Goal: Find specific page/section: Find specific page/section

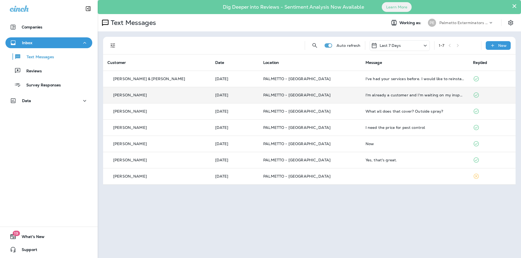
click at [328, 93] on p "PALMETTO - [GEOGRAPHIC_DATA]" at bounding box center [310, 95] width 94 height 4
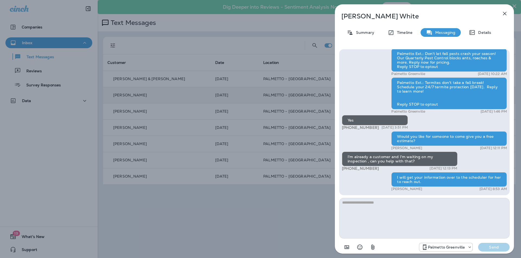
click at [505, 11] on icon "button" at bounding box center [504, 13] width 7 height 7
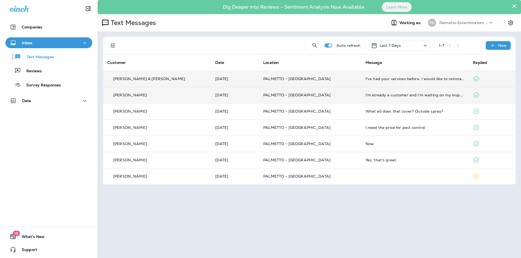
click at [314, 80] on p "PALMETTO - [GEOGRAPHIC_DATA]" at bounding box center [310, 79] width 94 height 4
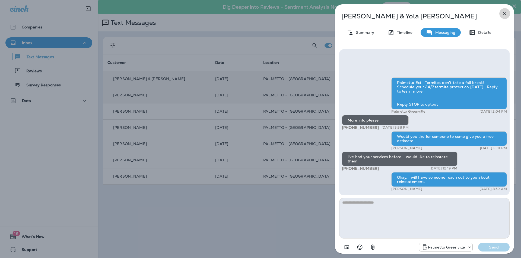
click at [504, 15] on icon "button" at bounding box center [504, 13] width 7 height 7
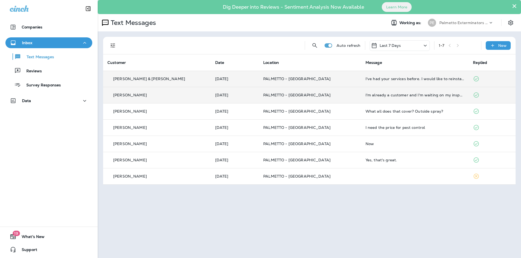
click at [33, 58] on p "Text Messages" at bounding box center [37, 57] width 33 height 5
click at [39, 57] on p "Text Messages" at bounding box center [37, 57] width 33 height 5
click at [58, 56] on div "Text Messages" at bounding box center [49, 57] width 82 height 8
